Goal: Navigation & Orientation: Find specific page/section

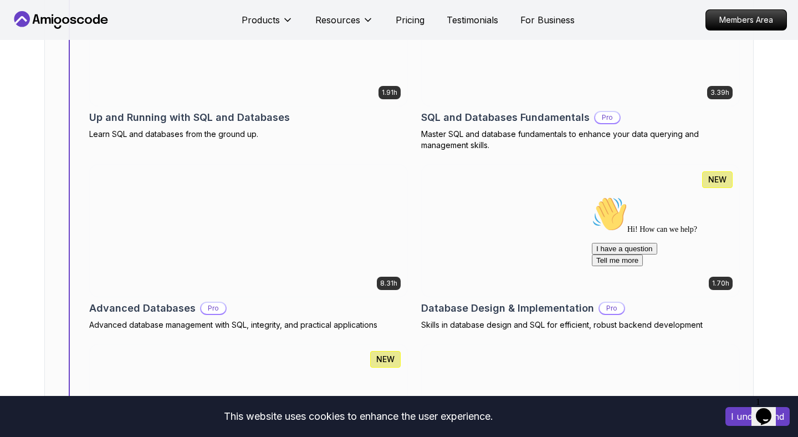
scroll to position [4359, 0]
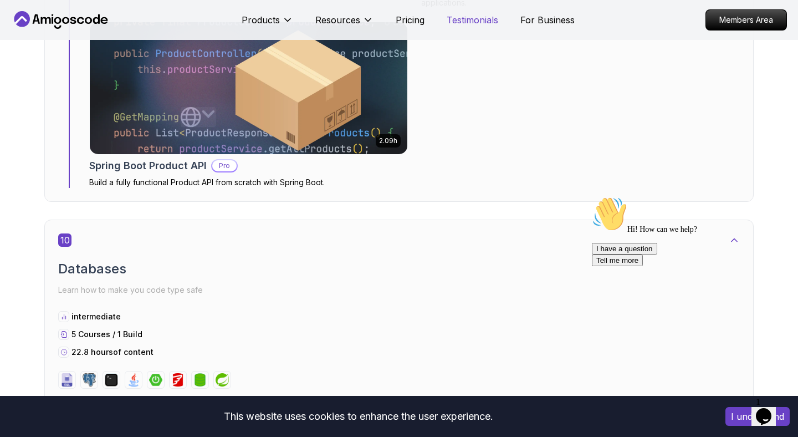
click at [480, 20] on p "Testimonials" at bounding box center [473, 19] width 52 height 13
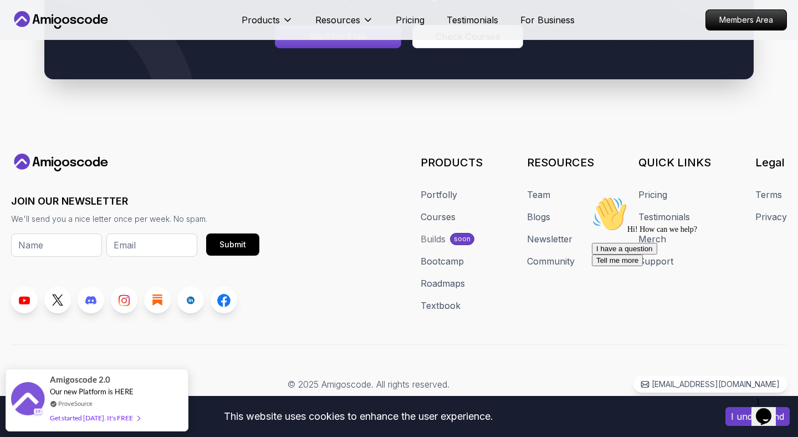
scroll to position [4953, 0]
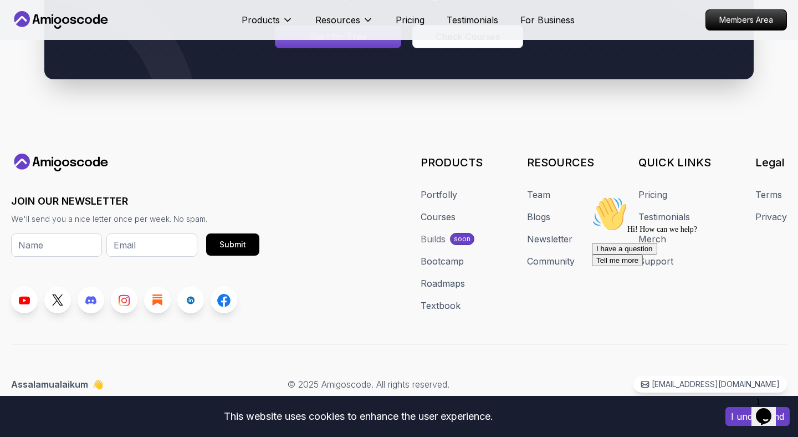
click at [76, 17] on icon at bounding box center [61, 20] width 100 height 18
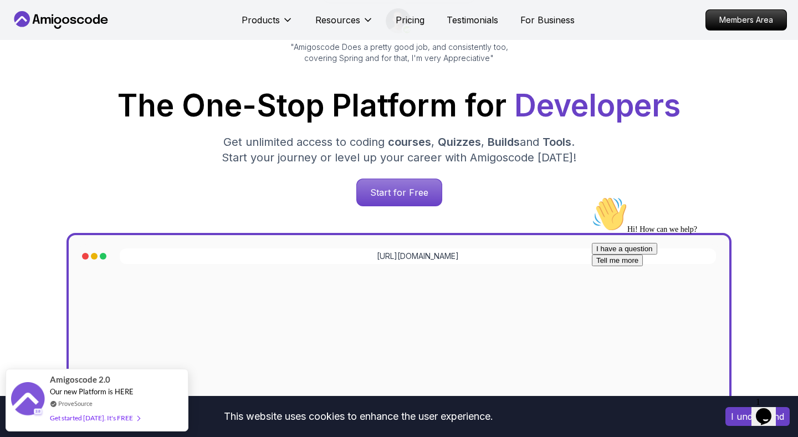
scroll to position [128, 0]
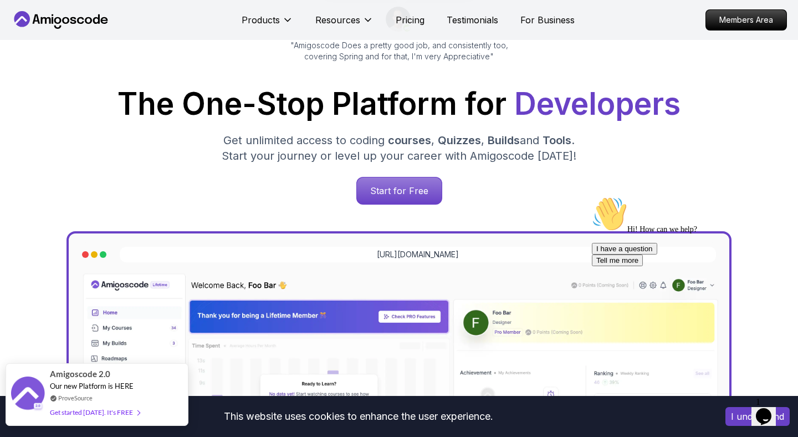
click at [100, 393] on div "ProveSource" at bounding box center [95, 397] width 90 height 9
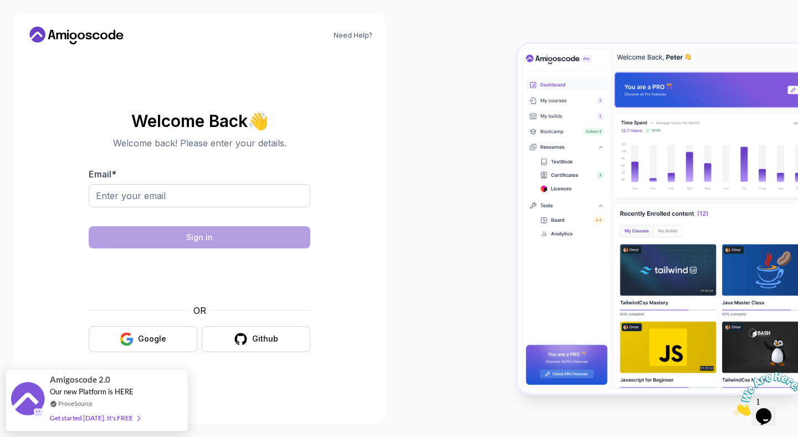
click at [64, 32] on icon at bounding box center [77, 36] width 100 height 18
